Goal: Transaction & Acquisition: Purchase product/service

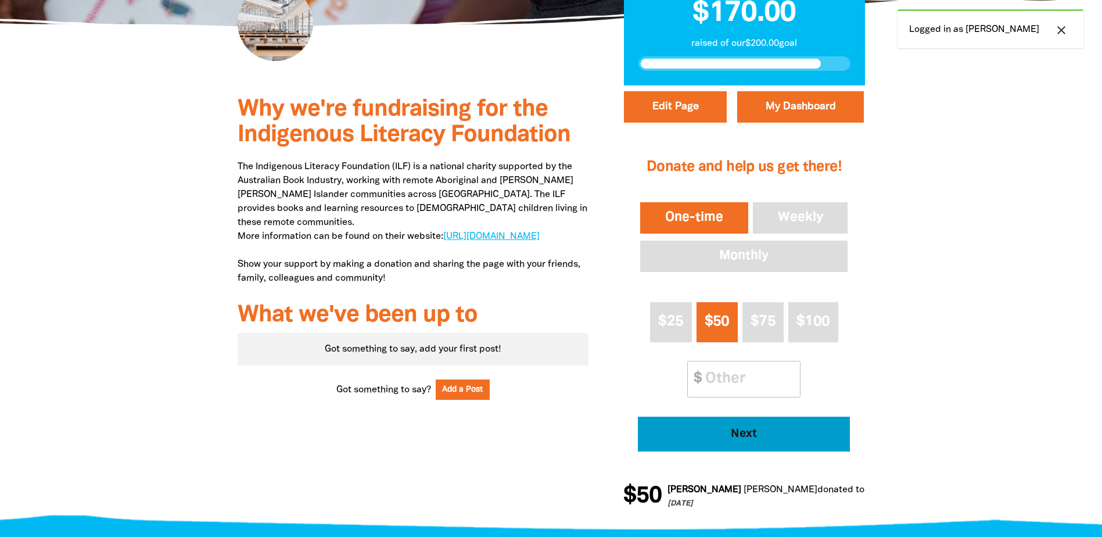
scroll to position [290, 0]
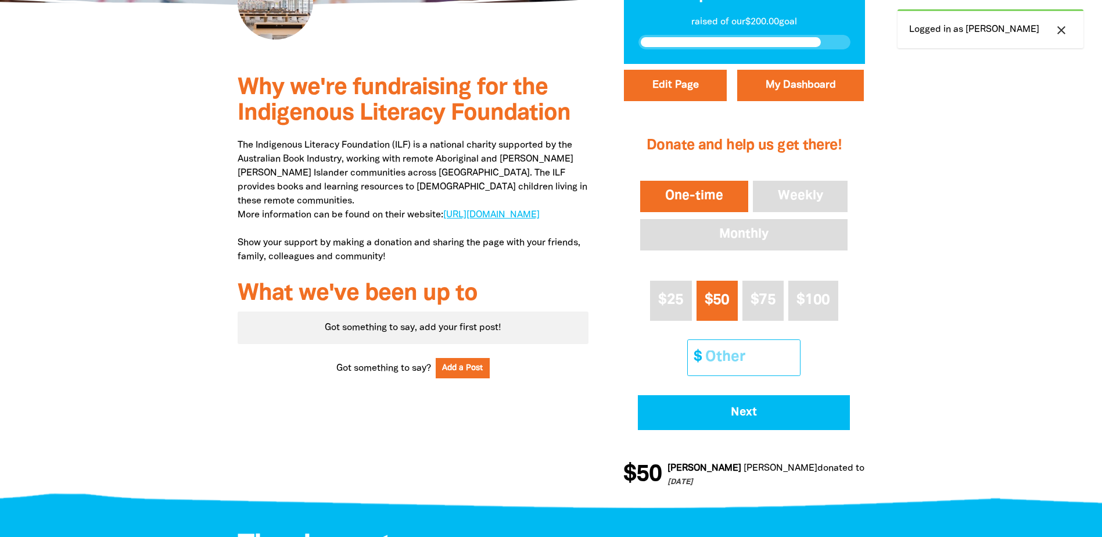
click at [729, 367] on input "Other Amount" at bounding box center [748, 357] width 103 height 35
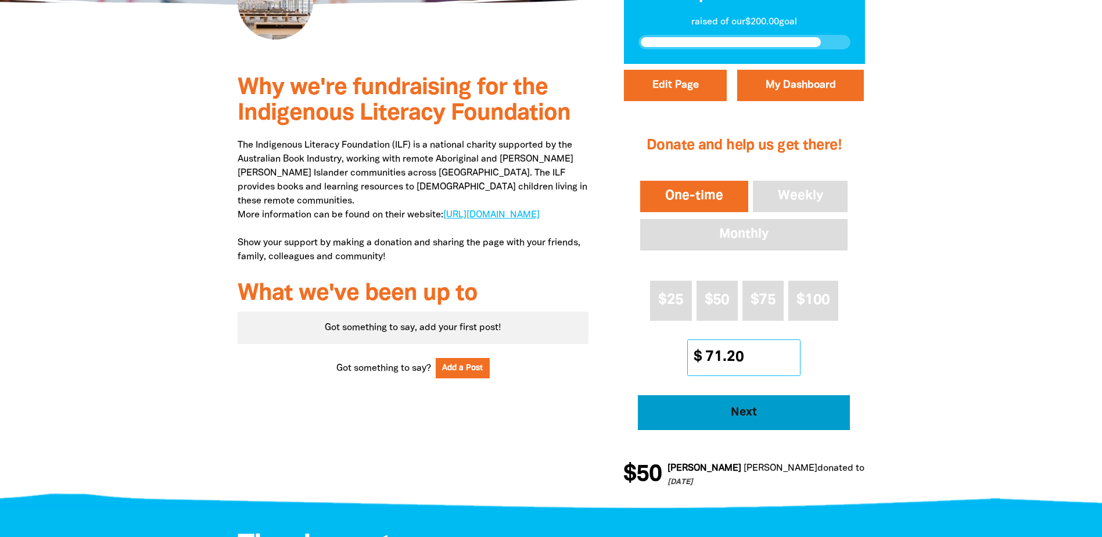
type input "71.20"
click at [736, 402] on button "Next" at bounding box center [744, 412] width 212 height 35
select select "AU"
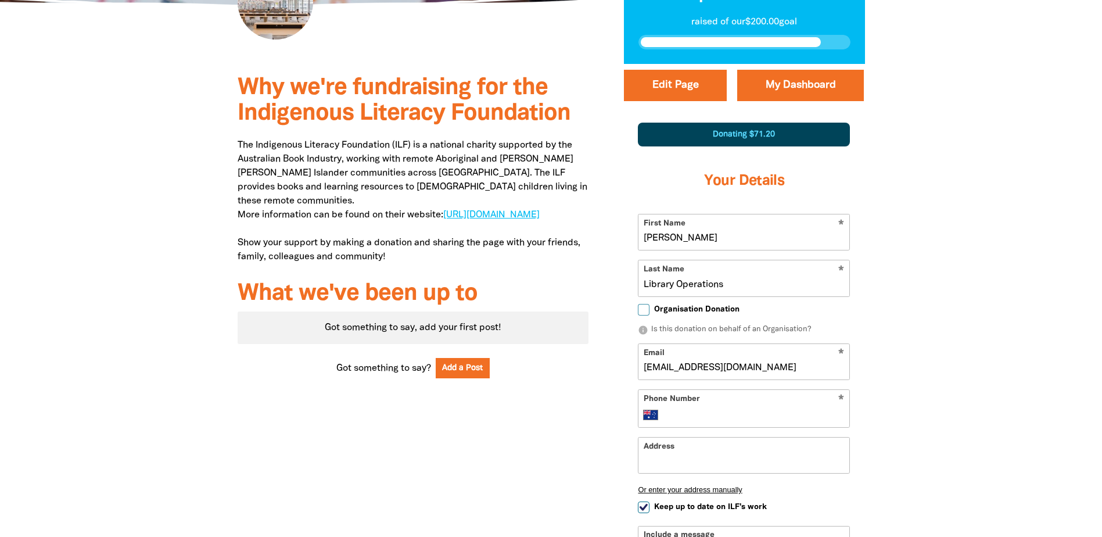
scroll to position [383, 0]
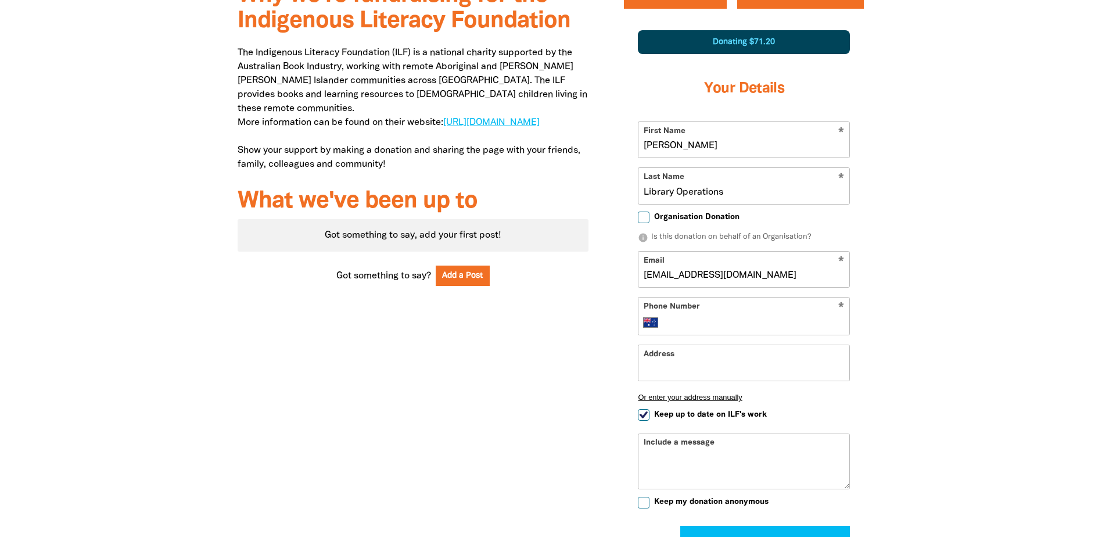
click at [682, 221] on span "Organisation Donation" at bounding box center [696, 216] width 85 height 11
click at [649, 221] on input "Organisation Donation" at bounding box center [644, 217] width 12 height 12
checkbox input "true"
select select "AU"
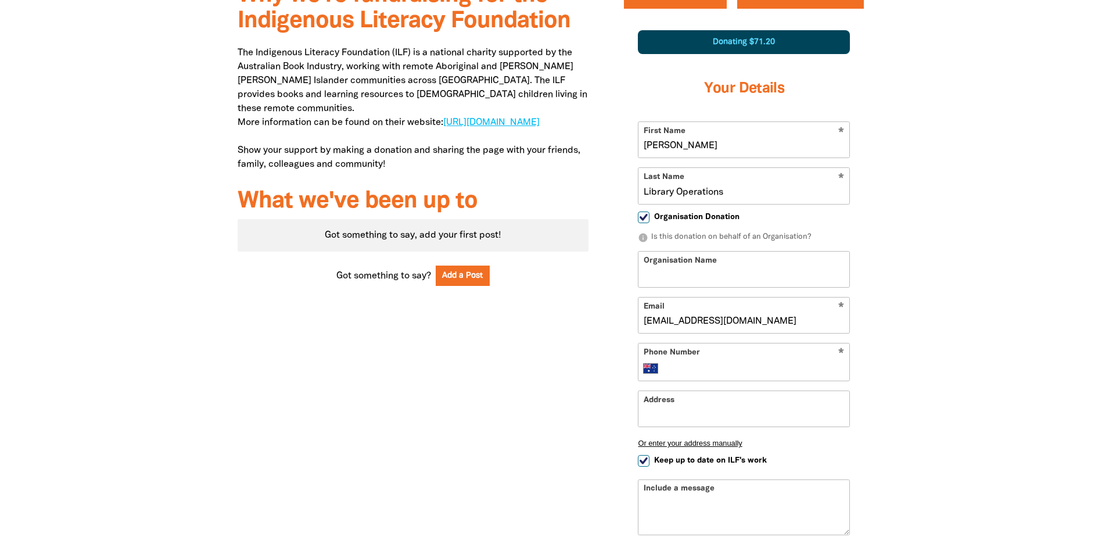
click at [696, 275] on input "Organisation Name" at bounding box center [743, 268] width 211 height 35
type input "UTS Library Cash Donation"
click at [754, 359] on div "* Phone Number International [GEOGRAPHIC_DATA] [GEOGRAPHIC_DATA] [GEOGRAPHIC_DA…" at bounding box center [744, 362] width 212 height 38
click at [750, 375] on input "Phone Number" at bounding box center [756, 368] width 178 height 14
click at [736, 365] on input "Phone Number" at bounding box center [756, 368] width 178 height 14
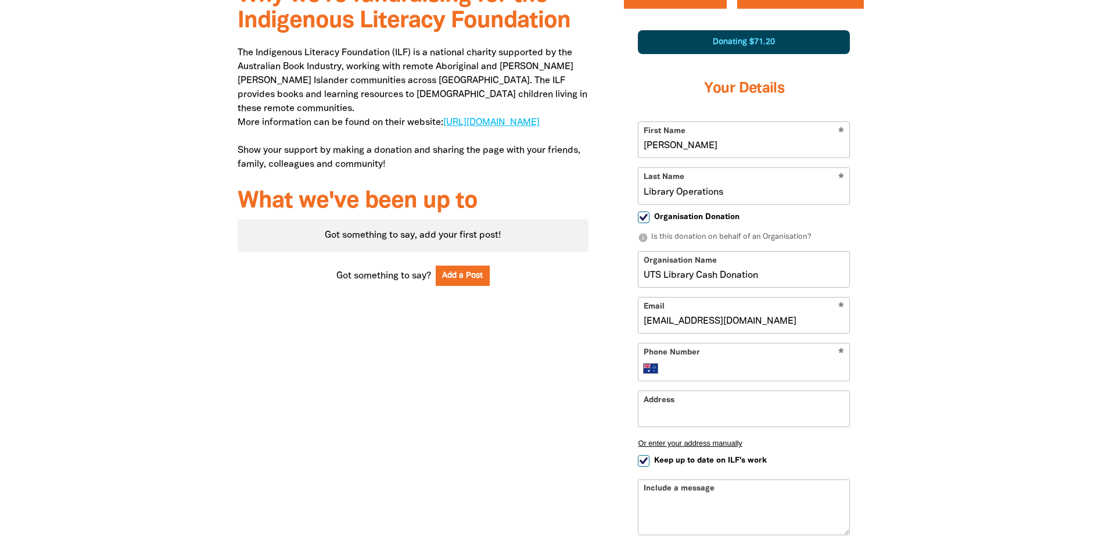
click at [664, 408] on input "Address" at bounding box center [743, 408] width 211 height 35
click at [982, 333] on div at bounding box center [551, 326] width 1102 height 709
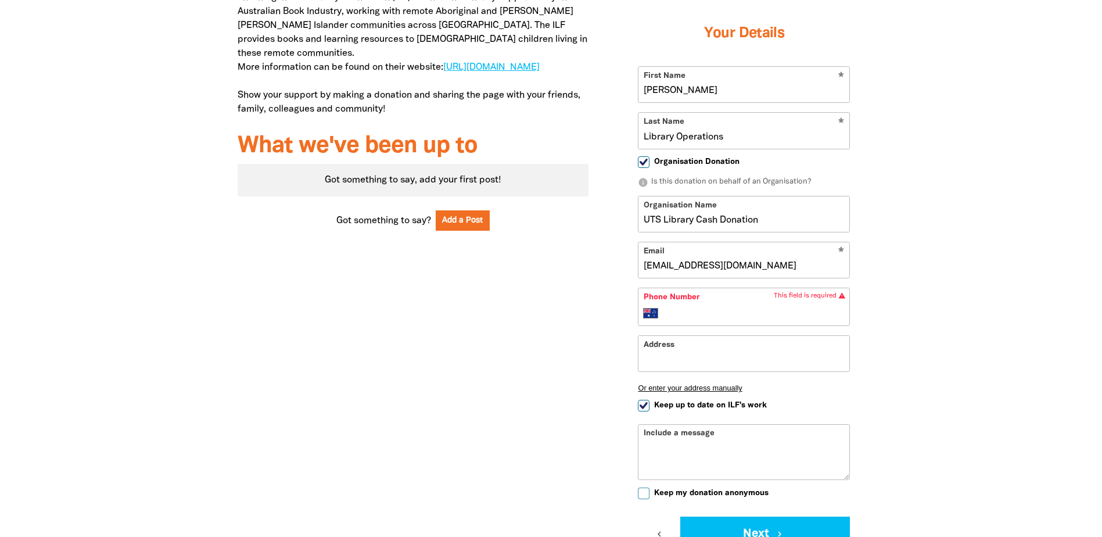
scroll to position [441, 0]
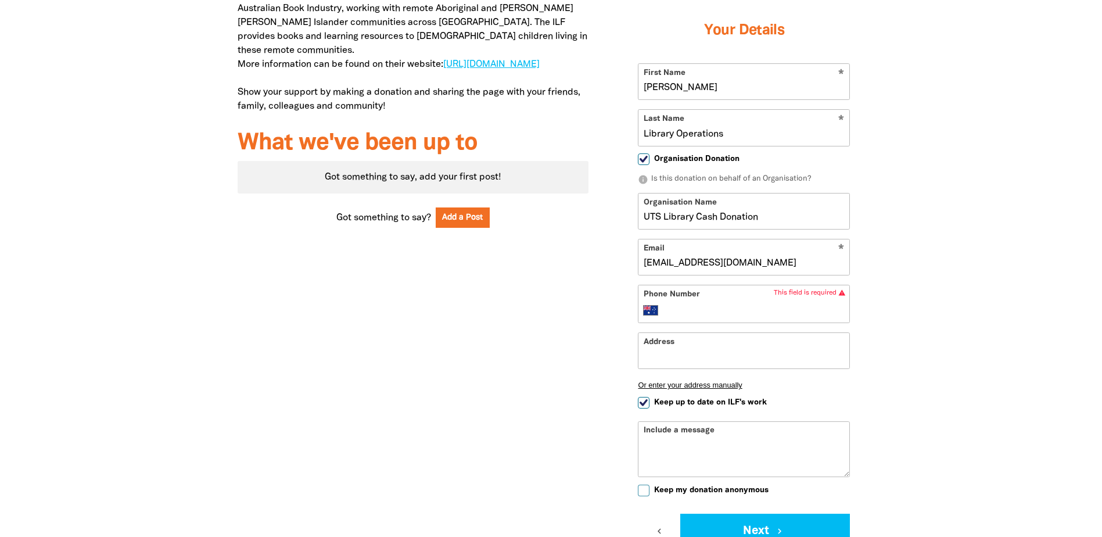
click at [701, 311] on input "Phone Number" at bounding box center [756, 310] width 178 height 14
type input "0411 660 455"
click at [944, 216] on div at bounding box center [551, 267] width 1102 height 709
drag, startPoint x: 696, startPoint y: 215, endPoint x: 524, endPoint y: 195, distance: 173.7
click at [526, 195] on div "Why we're fundraising for the Indigenous Literacy Foundation The Indigenous Lit…" at bounding box center [551, 267] width 697 height 709
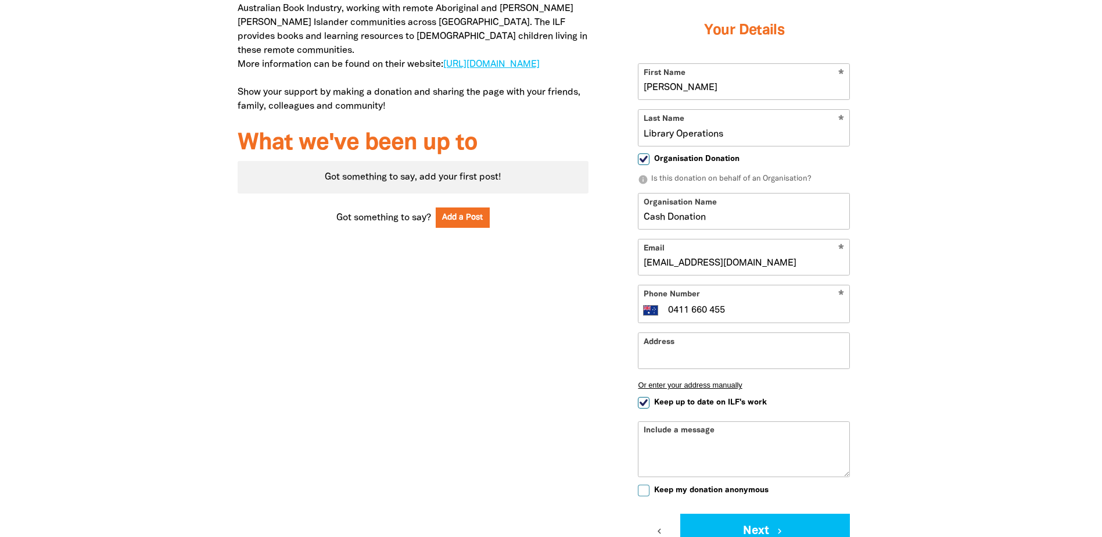
click at [753, 221] on input "Cash Donation" at bounding box center [743, 210] width 211 height 35
type input "Cash Donations"
click at [1010, 293] on div at bounding box center [551, 267] width 1102 height 709
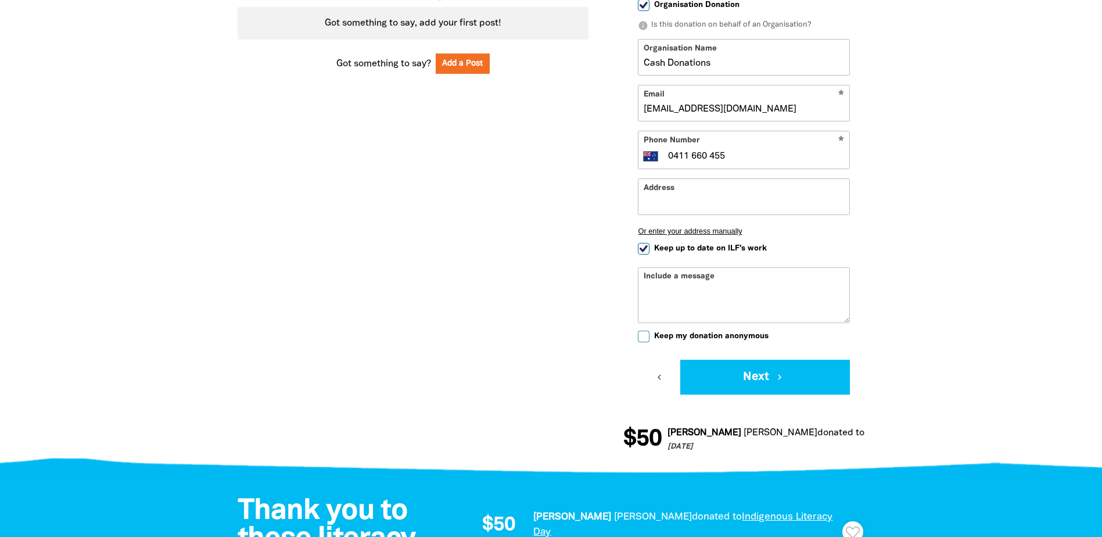
scroll to position [615, 0]
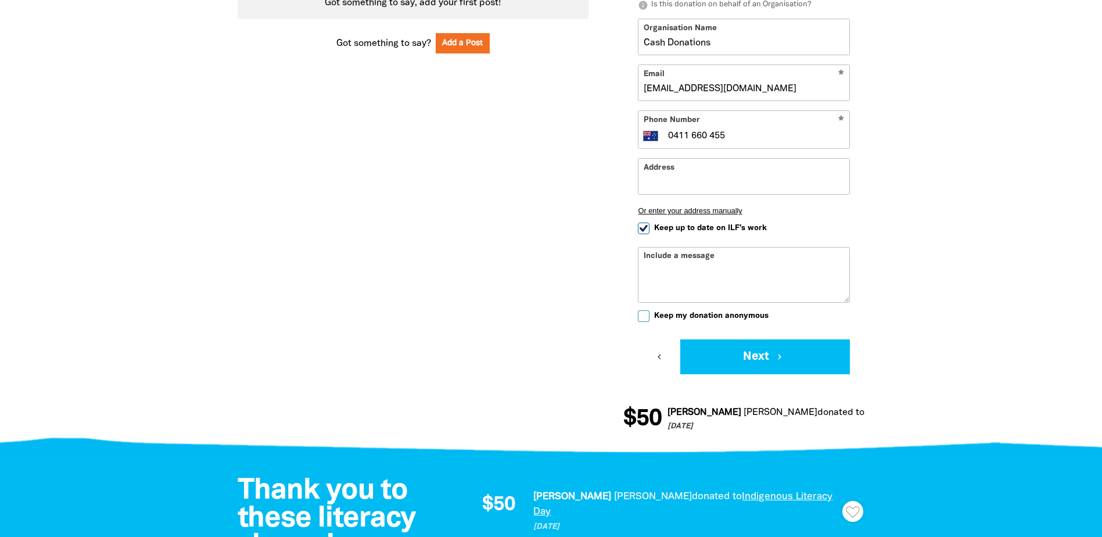
click at [726, 231] on span "Keep up to date on ILF's work" at bounding box center [710, 227] width 113 height 11
click at [649, 231] on input "Keep up to date on ILF's work" at bounding box center [644, 228] width 12 height 12
checkbox input "false"
click at [722, 353] on button "Next chevron_right" at bounding box center [765, 356] width 170 height 35
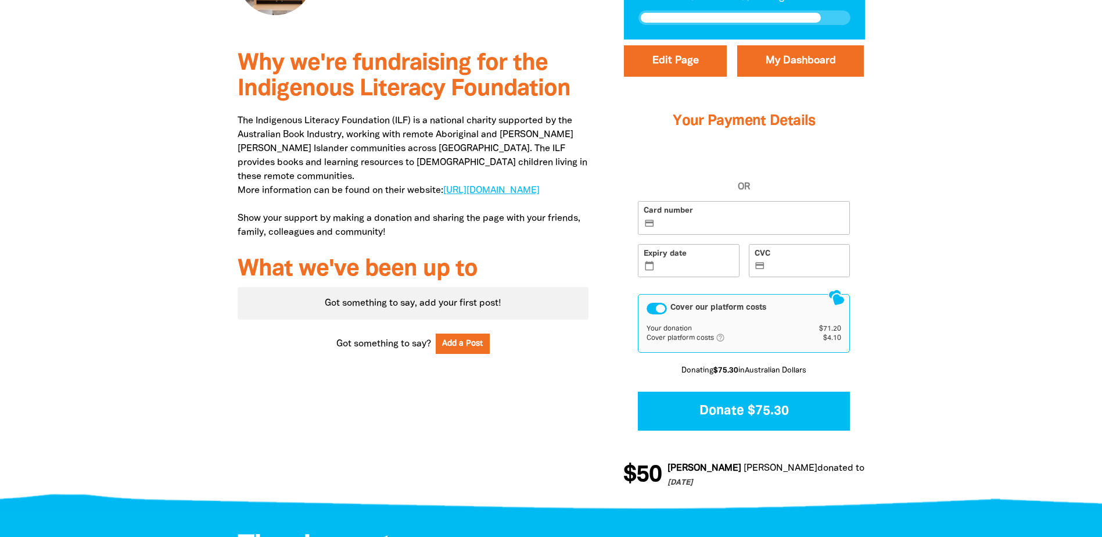
scroll to position [311, 0]
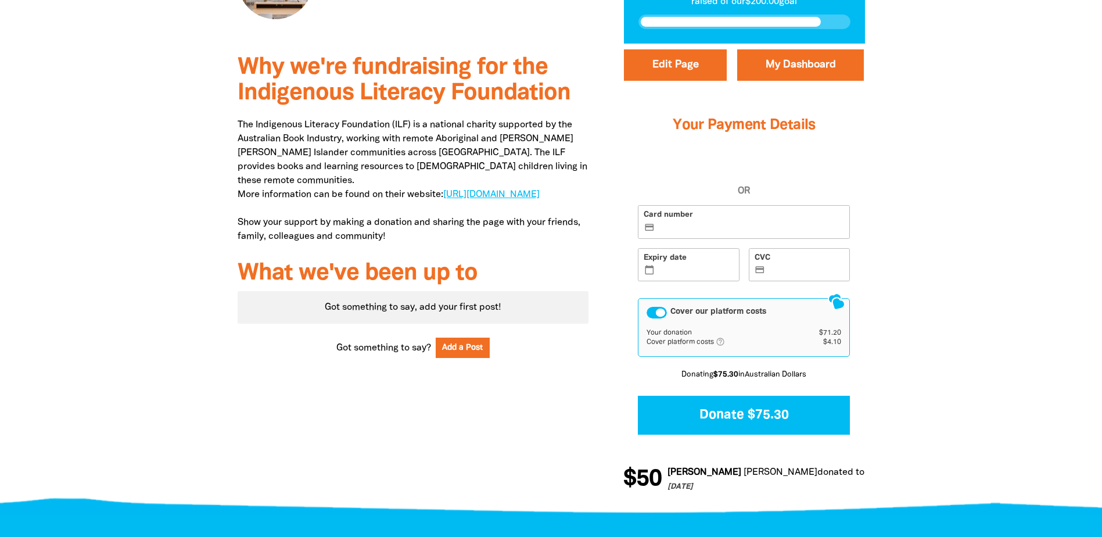
click at [736, 219] on label "Card number credit_card" at bounding box center [744, 222] width 212 height 34
click at [736, 222] on input "Card number credit_card" at bounding box center [750, 222] width 187 height 1
click at [664, 311] on div "Cover our platform costs" at bounding box center [656, 313] width 20 height 12
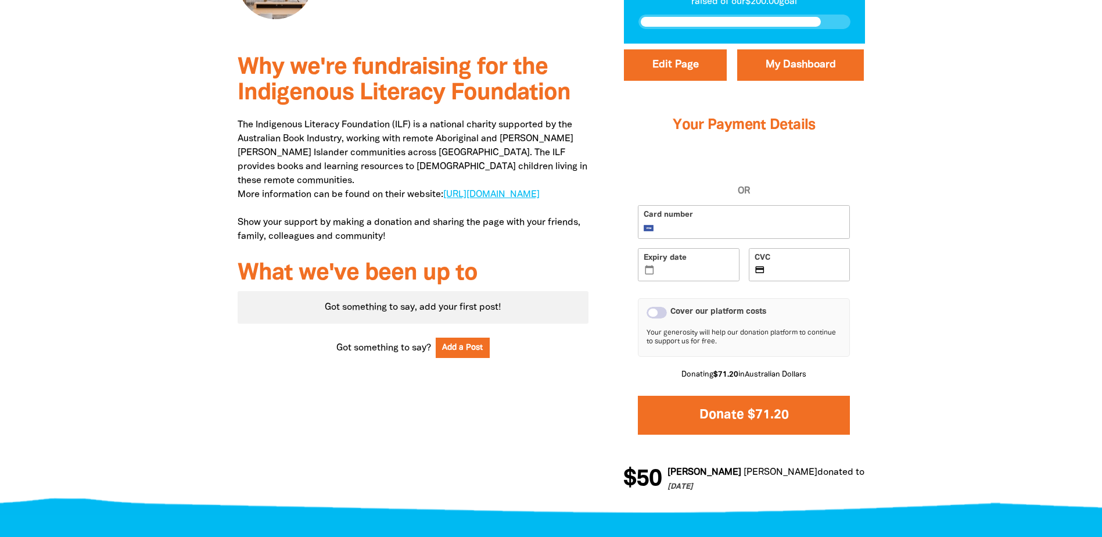
click at [792, 422] on button "Donate $71.20" at bounding box center [744, 415] width 212 height 39
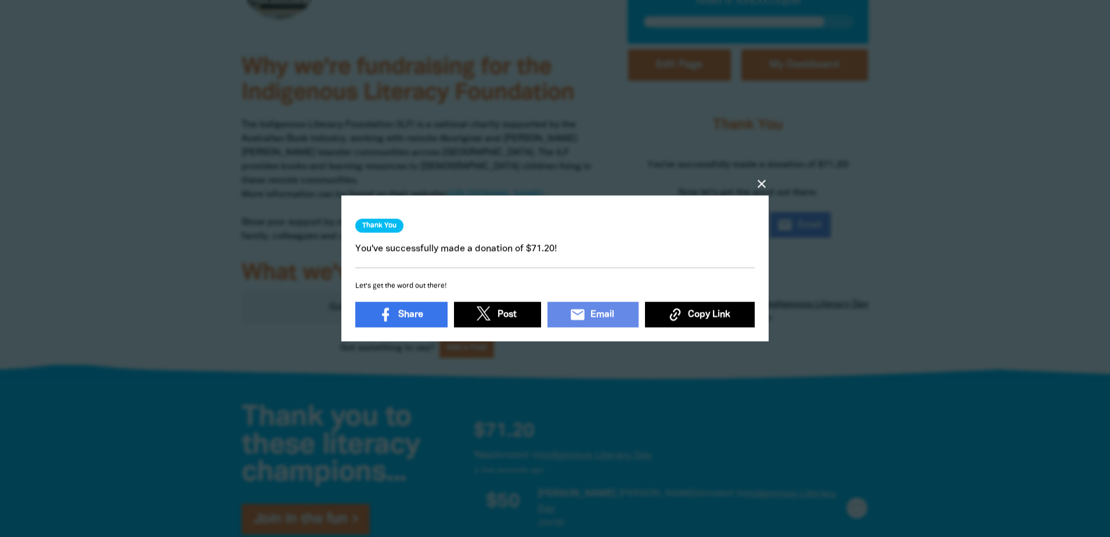
click at [765, 184] on icon "close" at bounding box center [762, 184] width 14 height 14
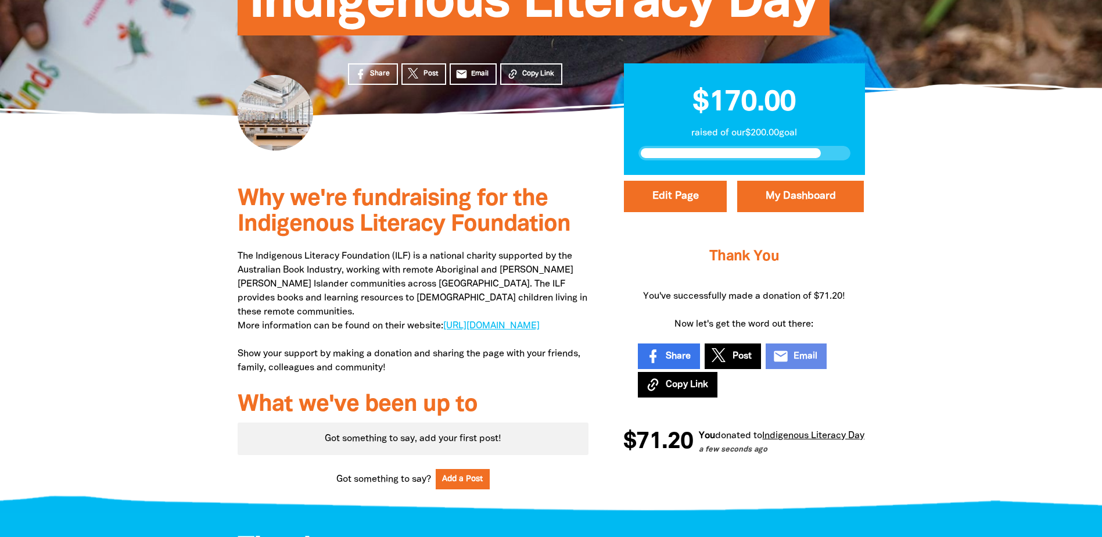
scroll to position [253, 0]
